Goal: Transaction & Acquisition: Purchase product/service

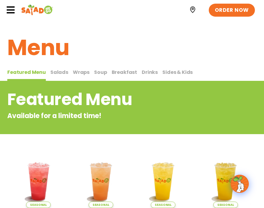
click at [80, 72] on span "Wraps" at bounding box center [81, 72] width 17 height 7
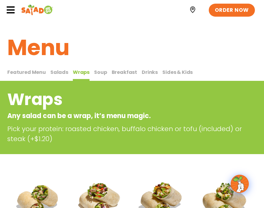
click at [62, 72] on span "Salads" at bounding box center [59, 72] width 18 height 7
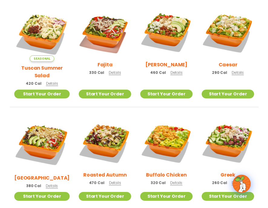
scroll to position [121, 0]
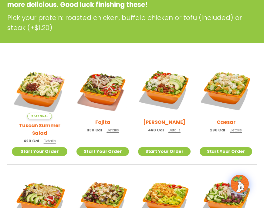
click at [172, 132] on span "Details" at bounding box center [174, 130] width 12 height 5
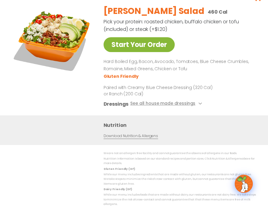
click at [139, 48] on link "Start Your Order" at bounding box center [139, 44] width 71 height 15
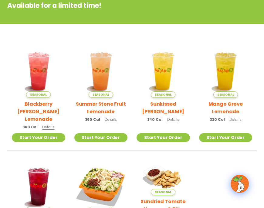
scroll to position [61, 0]
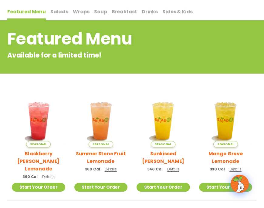
click at [59, 10] on span "Salads" at bounding box center [59, 11] width 18 height 7
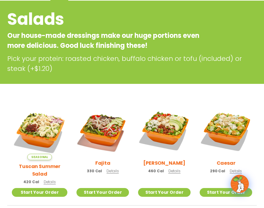
scroll to position [91, 0]
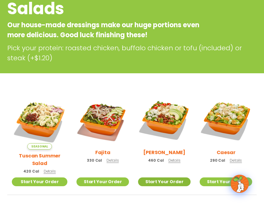
click at [166, 178] on link "Start Your Order" at bounding box center [164, 182] width 52 height 9
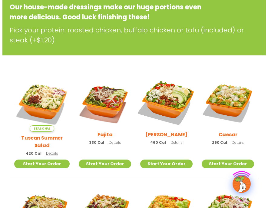
scroll to position [130, 0]
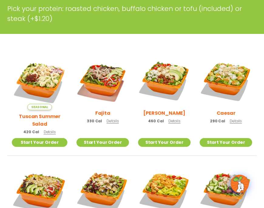
click at [172, 123] on span "Details" at bounding box center [174, 120] width 12 height 5
